Goal: Task Accomplishment & Management: Use online tool/utility

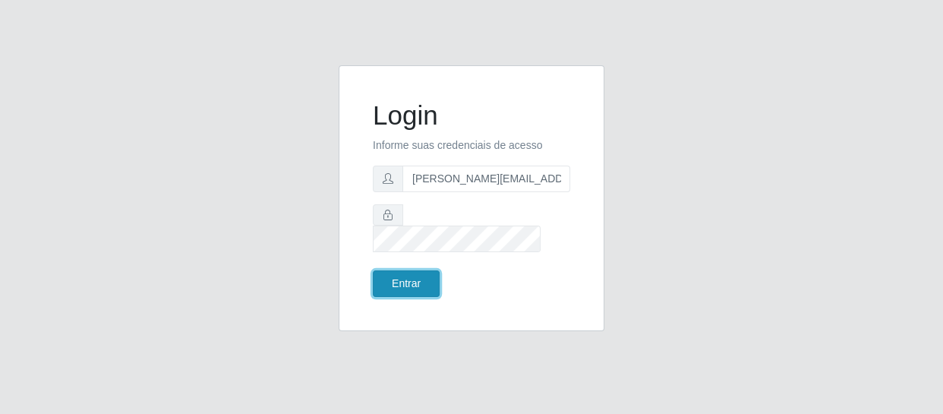
click at [431, 275] on button "Entrar" at bounding box center [406, 283] width 67 height 27
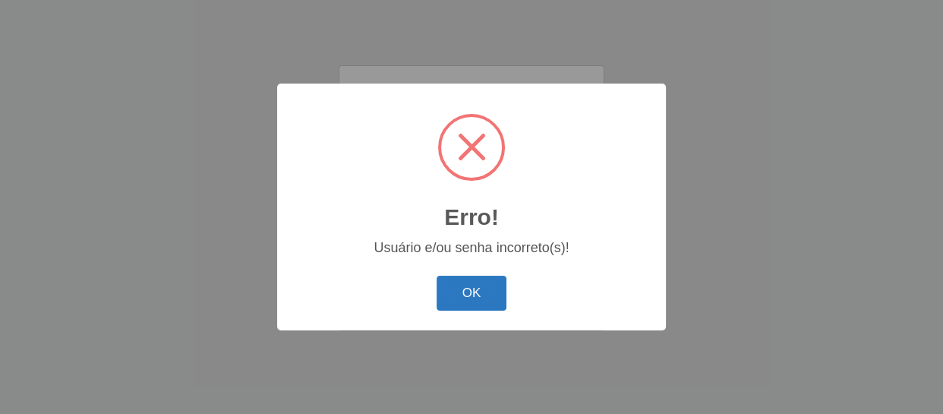
click at [463, 283] on button "OK" at bounding box center [472, 294] width 71 height 36
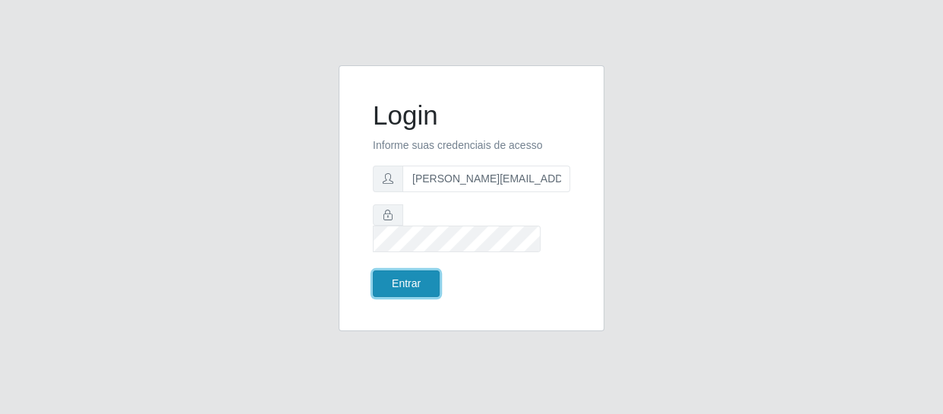
click at [425, 270] on button "Entrar" at bounding box center [406, 283] width 67 height 27
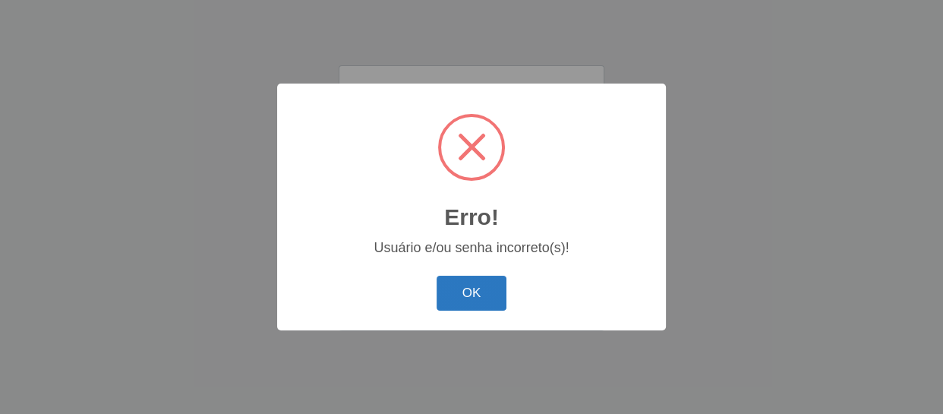
click at [463, 286] on button "OK" at bounding box center [472, 294] width 71 height 36
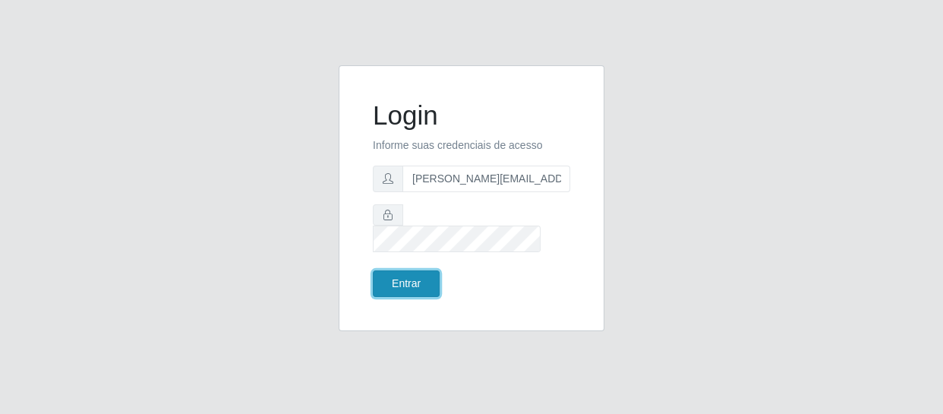
click at [412, 271] on button "Entrar" at bounding box center [406, 283] width 67 height 27
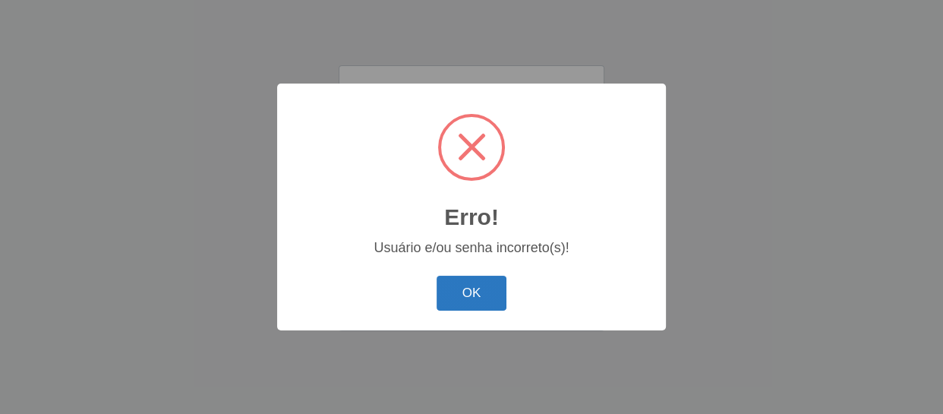
click at [455, 289] on button "OK" at bounding box center [472, 294] width 71 height 36
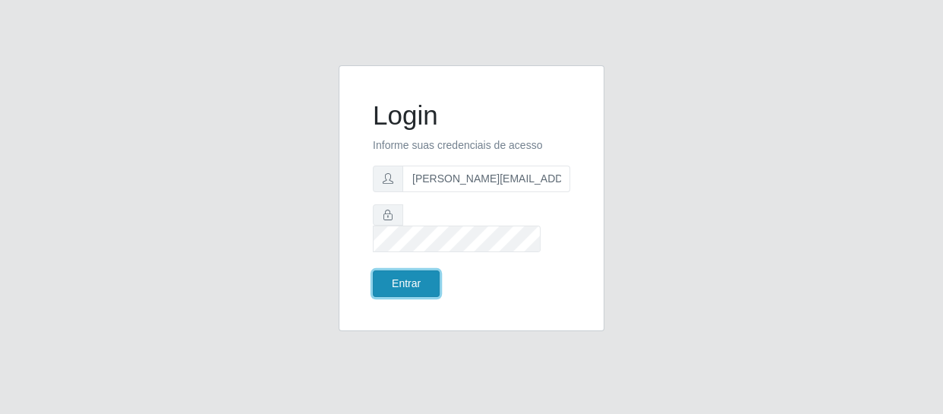
click at [431, 273] on button "Entrar" at bounding box center [406, 283] width 67 height 27
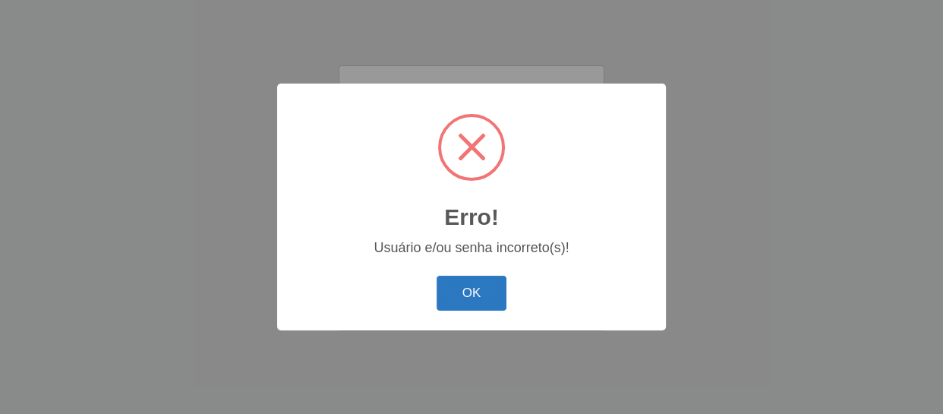
click at [465, 295] on button "OK" at bounding box center [472, 294] width 71 height 36
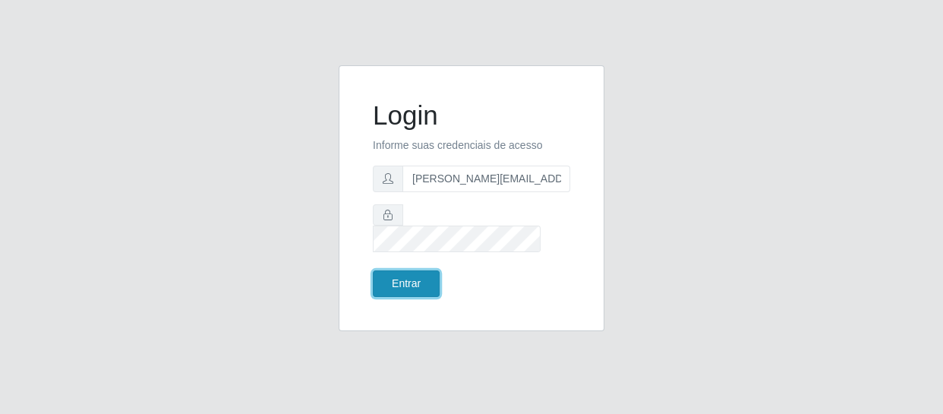
click at [410, 273] on button "Entrar" at bounding box center [406, 283] width 67 height 27
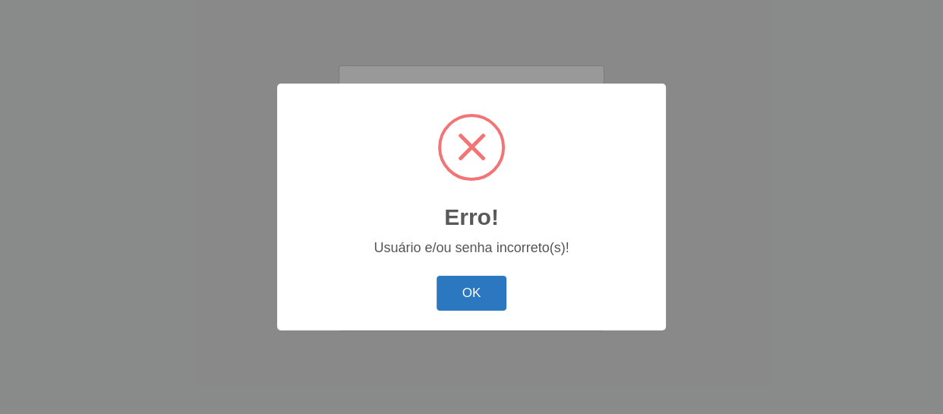
click at [456, 299] on button "OK" at bounding box center [472, 294] width 71 height 36
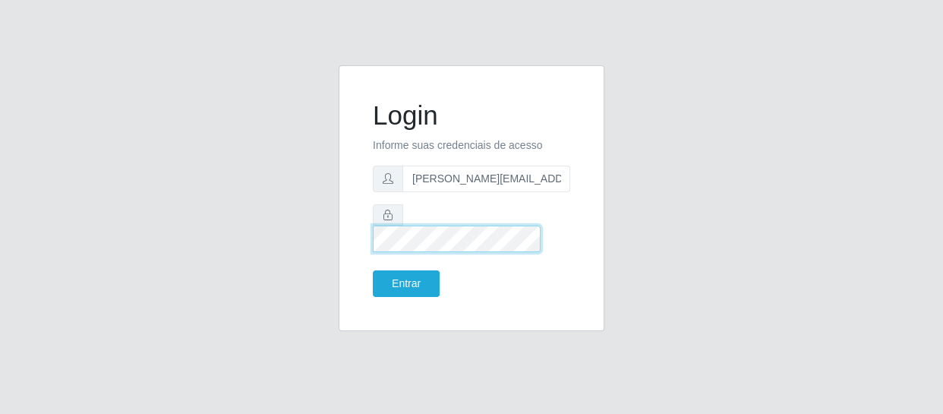
click at [373, 270] on button "Entrar" at bounding box center [406, 283] width 67 height 27
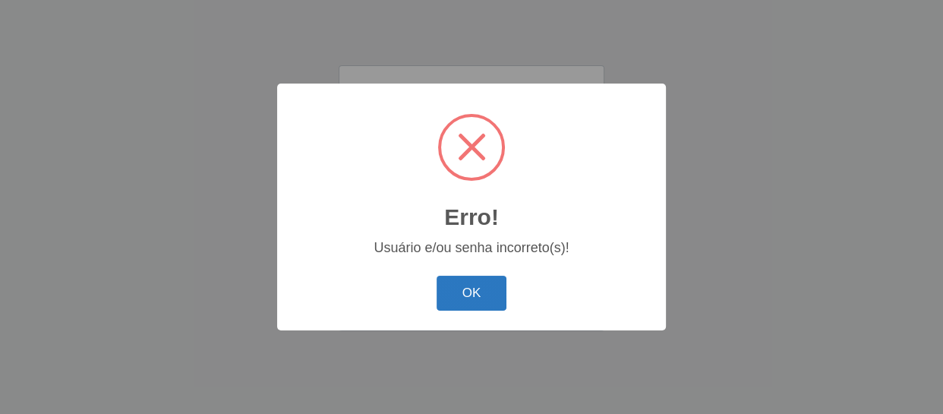
click at [487, 292] on button "OK" at bounding box center [472, 294] width 71 height 36
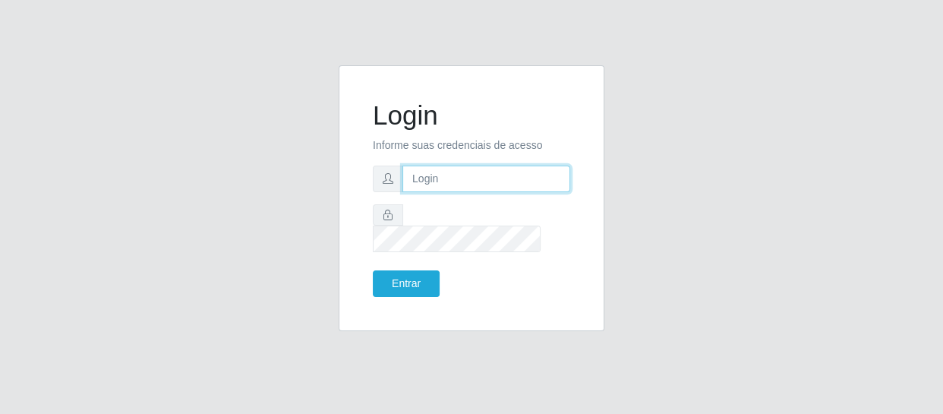
click at [525, 188] on input "text" at bounding box center [487, 179] width 168 height 27
type input "Francileide1383@gmail.com"
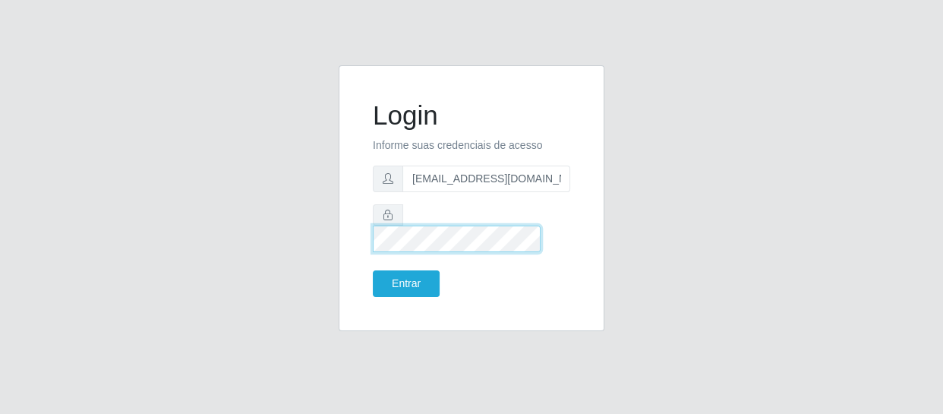
click at [373, 270] on button "Entrar" at bounding box center [406, 283] width 67 height 27
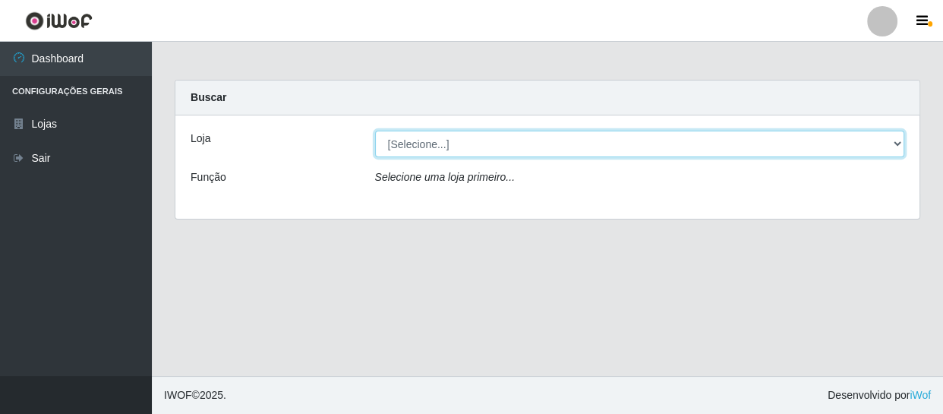
click at [899, 142] on select "[Selecione...] SuperFácil Atacado - São Gonçalo do Amarante" at bounding box center [640, 144] width 530 height 27
select select "408"
click at [375, 131] on select "[Selecione...] SuperFácil Atacado - São Gonçalo do Amarante" at bounding box center [640, 144] width 530 height 27
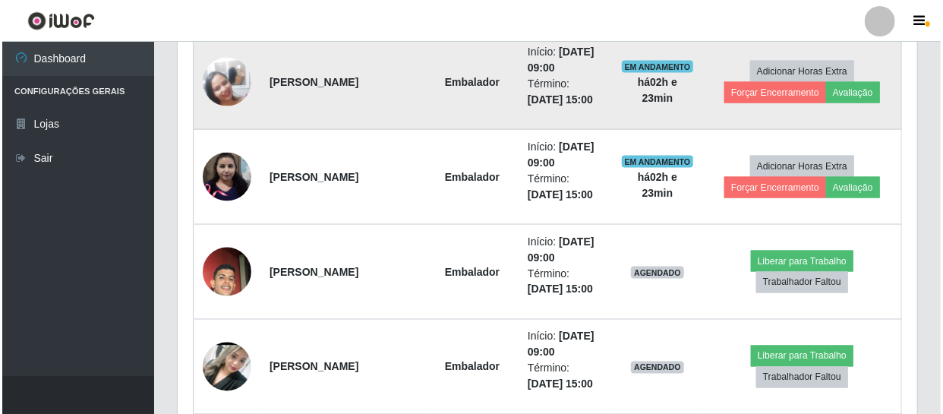
scroll to position [1035, 0]
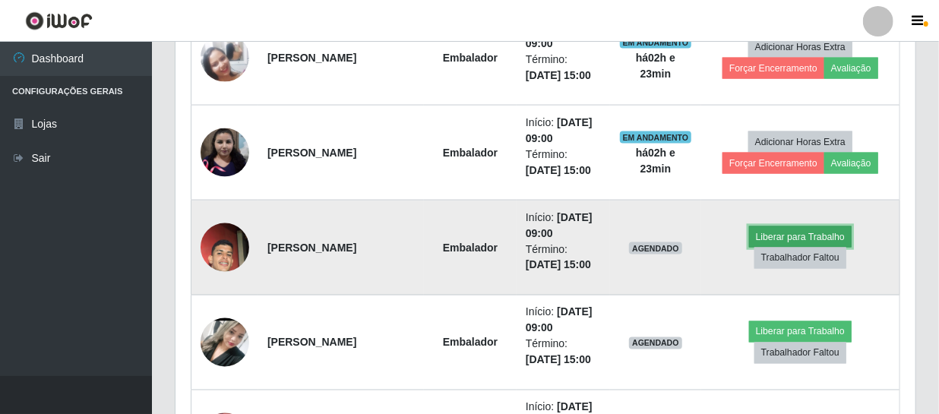
click at [795, 232] on button "Liberar para Trabalho" at bounding box center [800, 236] width 103 height 21
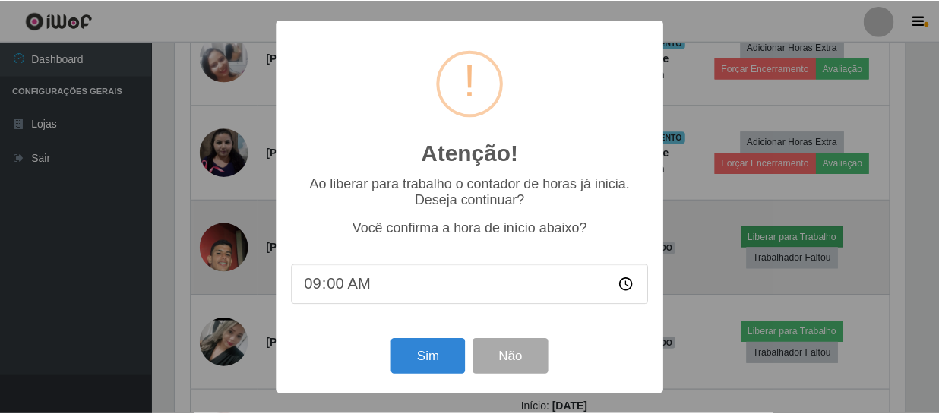
scroll to position [315, 733]
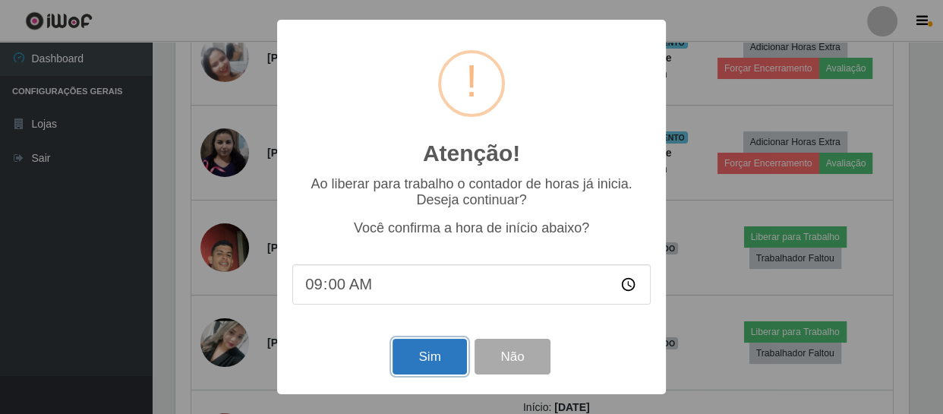
click at [454, 354] on button "Sim" at bounding box center [430, 357] width 74 height 36
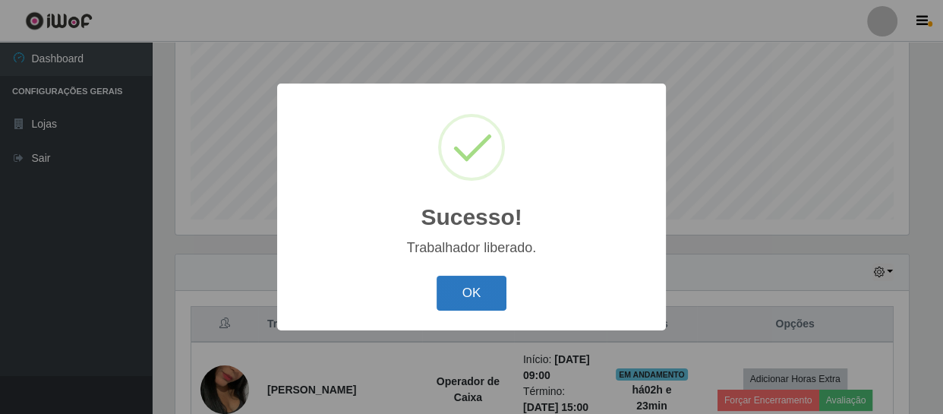
click at [468, 291] on button "OK" at bounding box center [472, 294] width 71 height 36
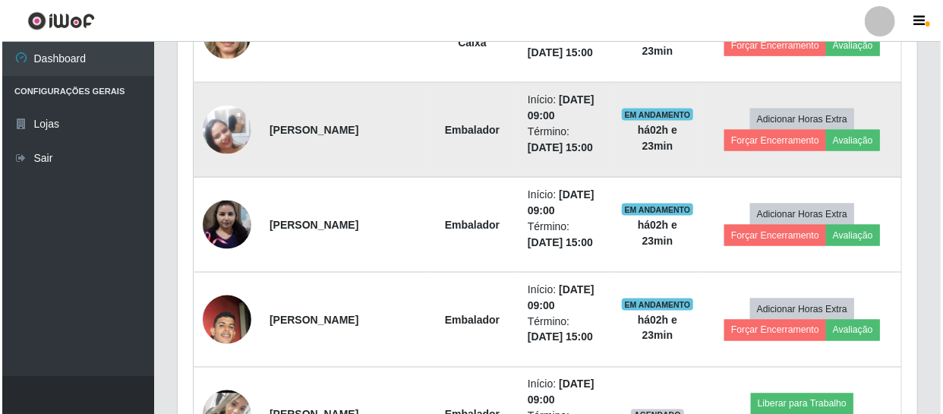
scroll to position [1083, 0]
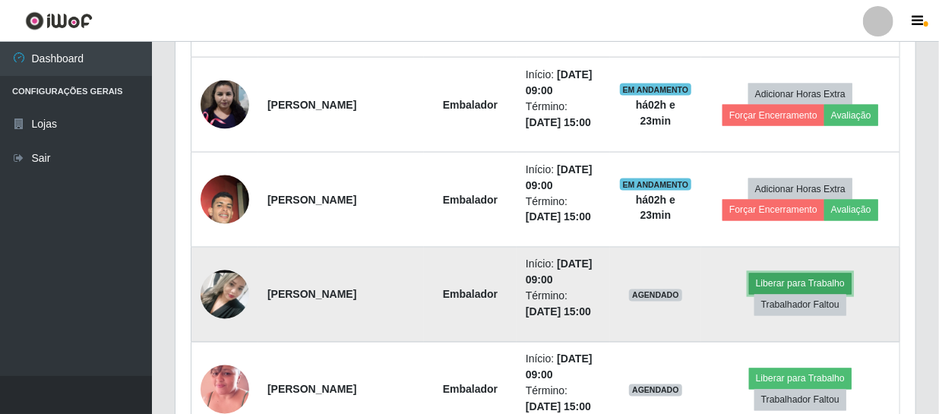
click at [781, 282] on button "Liberar para Trabalho" at bounding box center [800, 283] width 103 height 21
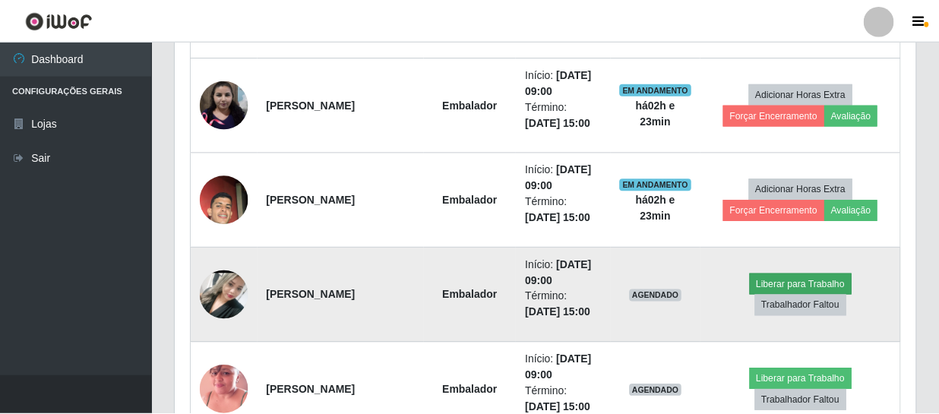
scroll to position [315, 733]
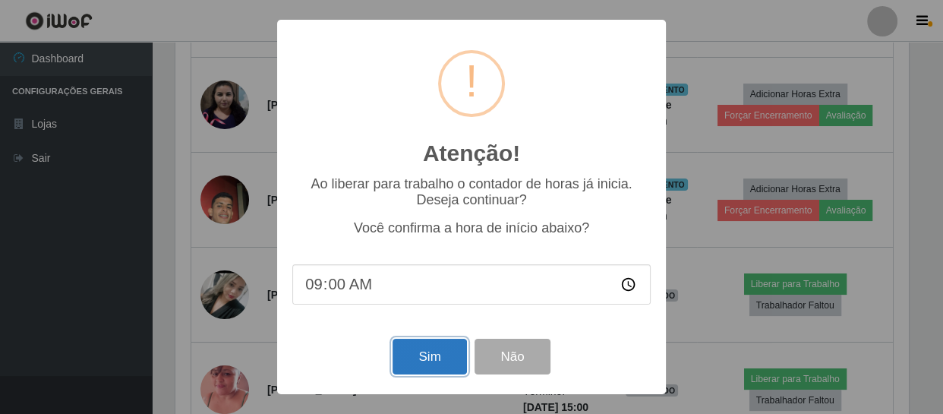
click at [431, 368] on button "Sim" at bounding box center [430, 357] width 74 height 36
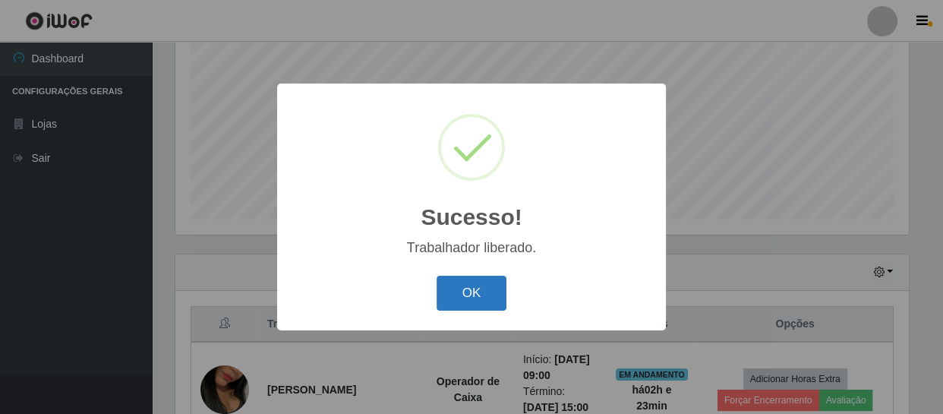
click at [491, 294] on button "OK" at bounding box center [472, 294] width 71 height 36
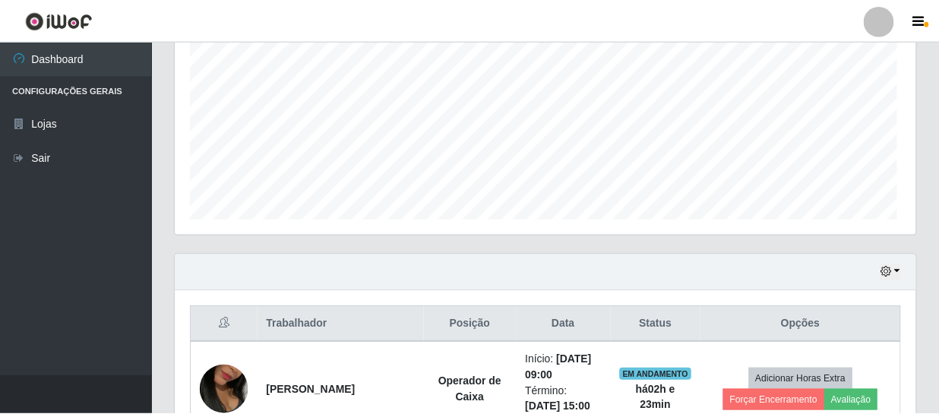
scroll to position [315, 740]
